Goal: Book appointment/travel/reservation

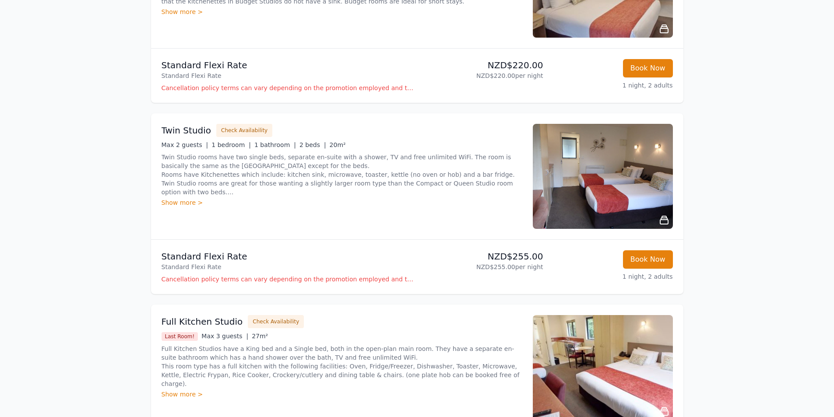
scroll to position [243, 0]
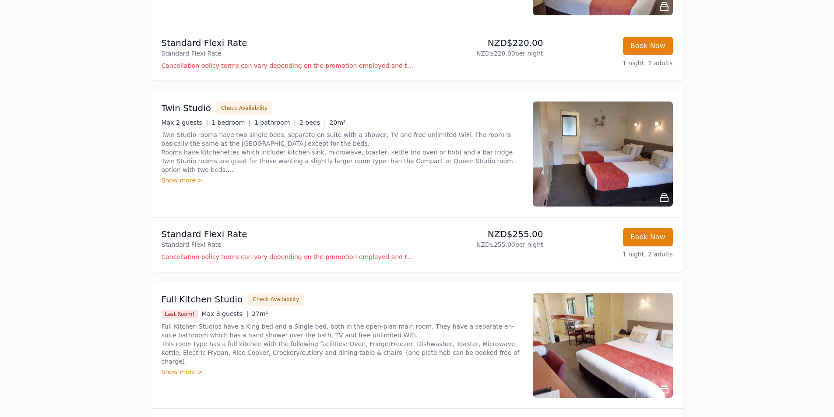
click at [166, 182] on div "Show more >" at bounding box center [342, 180] width 361 height 9
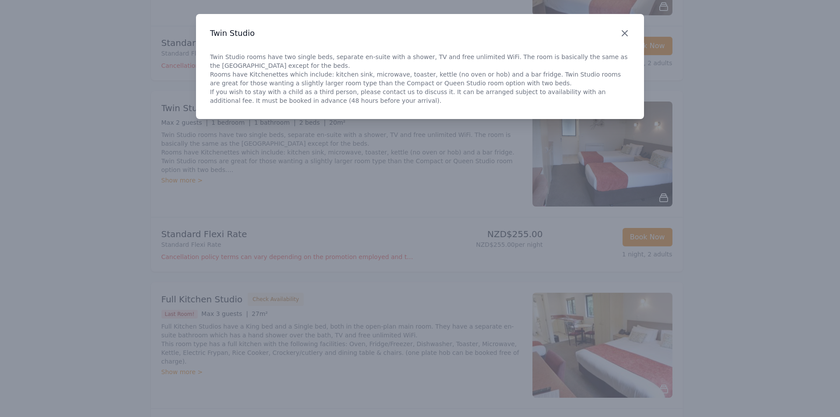
click at [623, 36] on icon "button" at bounding box center [625, 33] width 11 height 11
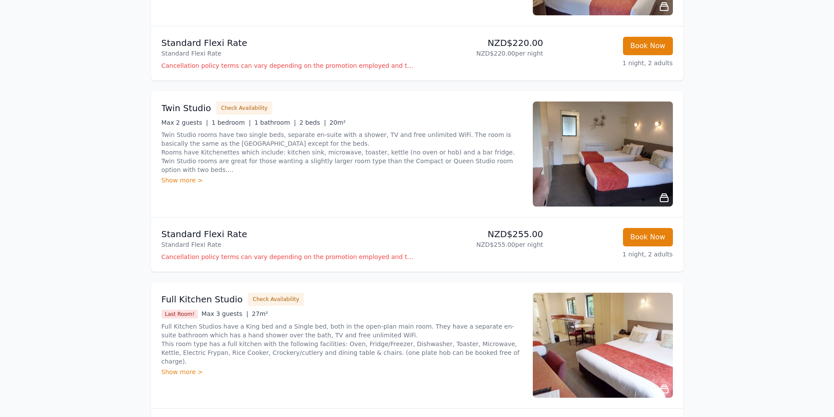
click at [621, 144] on img at bounding box center [603, 154] width 140 height 105
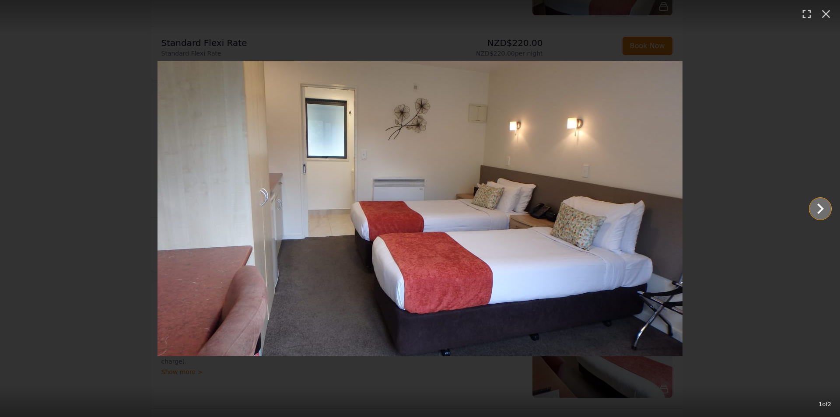
click at [821, 207] on icon "Show slide 2 of 2" at bounding box center [821, 209] width 7 height 11
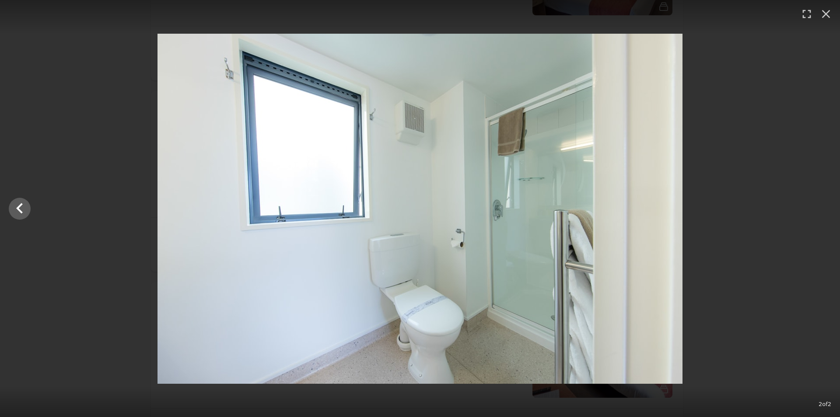
click at [821, 207] on div at bounding box center [420, 209] width 840 height 350
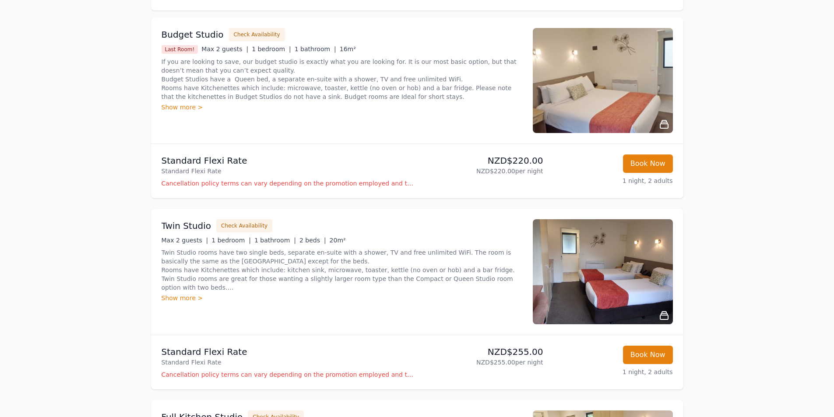
scroll to position [131, 0]
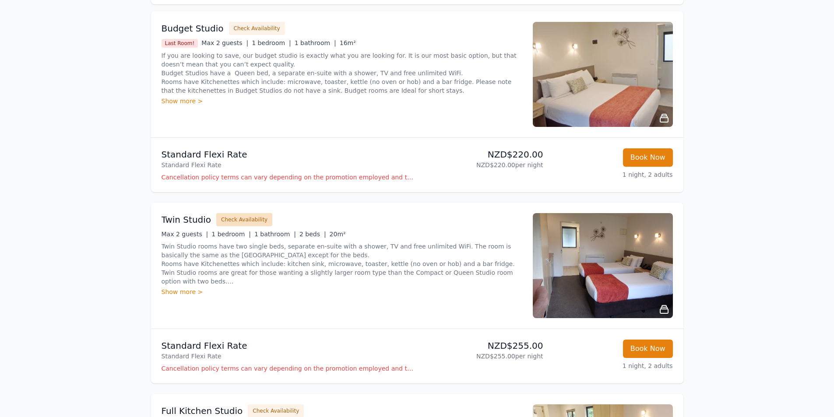
click at [248, 217] on button "Check Availability" at bounding box center [244, 219] width 56 height 13
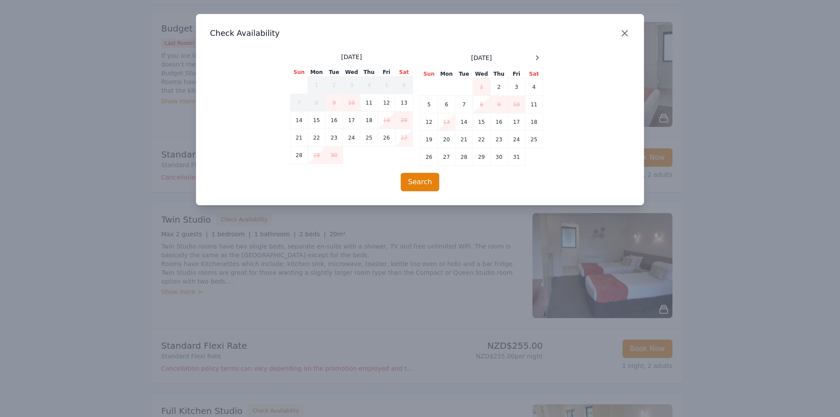
click at [627, 32] on icon "button" at bounding box center [624, 33] width 5 height 5
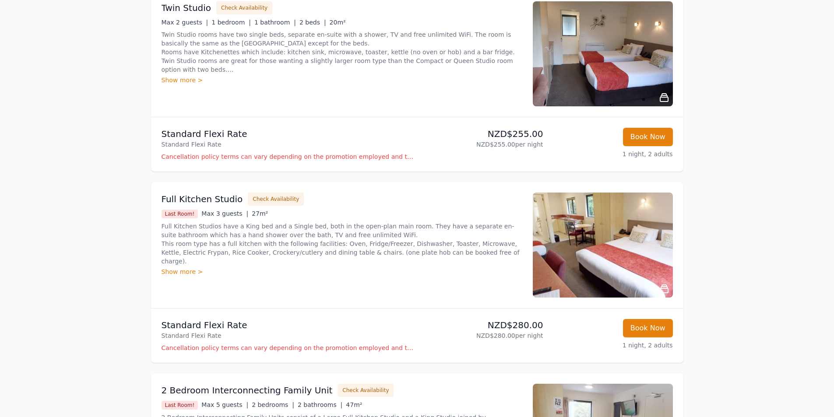
scroll to position [350, 0]
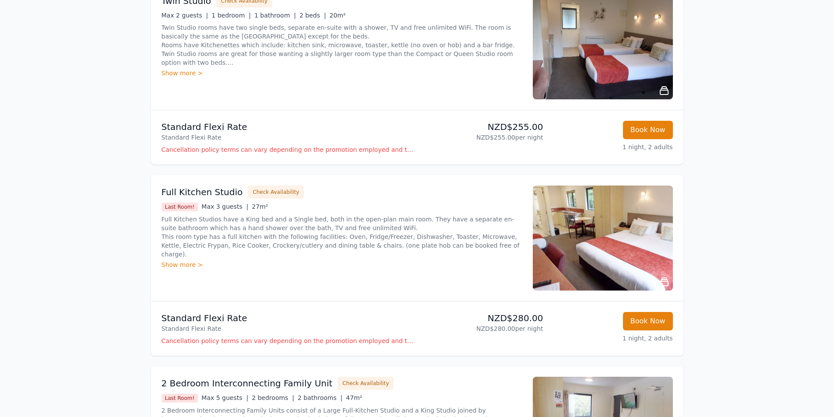
click at [645, 244] on img at bounding box center [603, 238] width 140 height 105
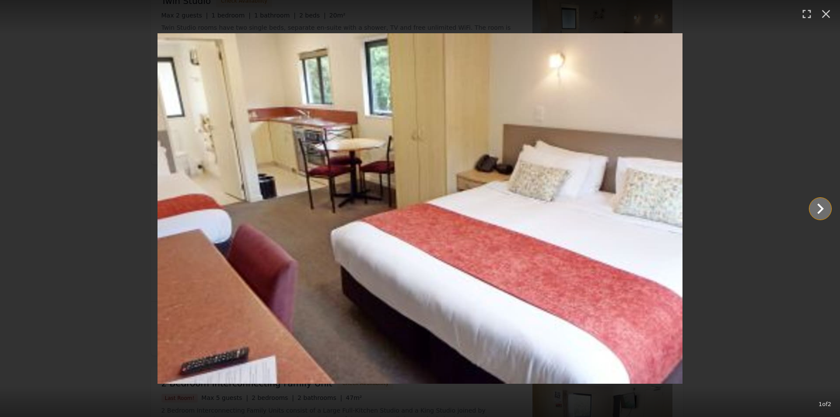
click at [825, 209] on icon "Show slide 2 of 2" at bounding box center [820, 208] width 21 height 21
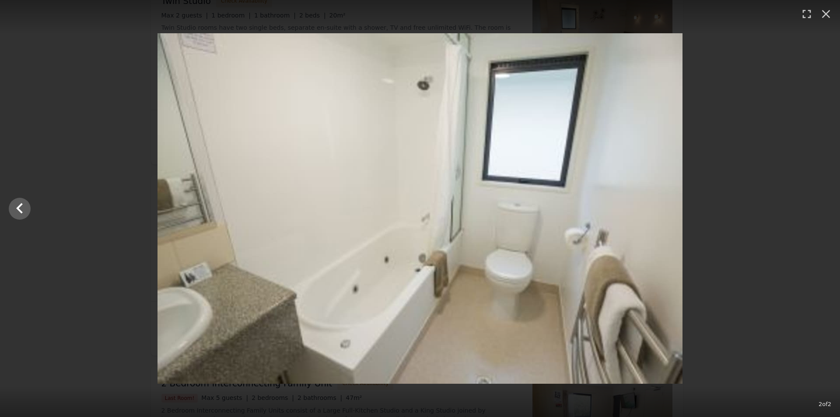
click at [823, 209] on div at bounding box center [420, 208] width 840 height 351
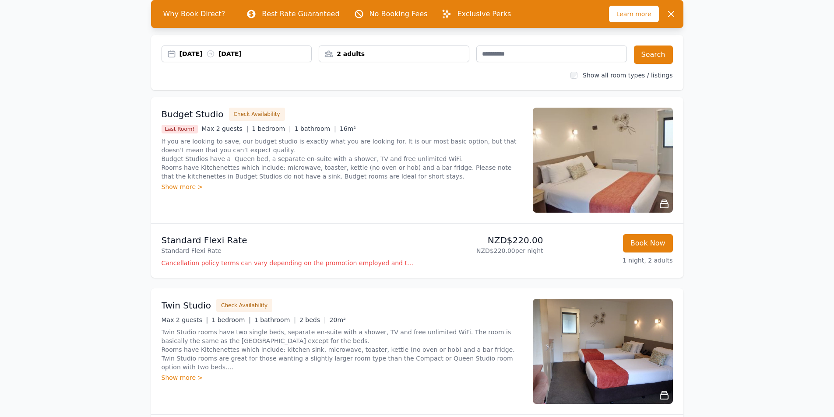
scroll to position [0, 0]
